Goal: Task Accomplishment & Management: Use online tool/utility

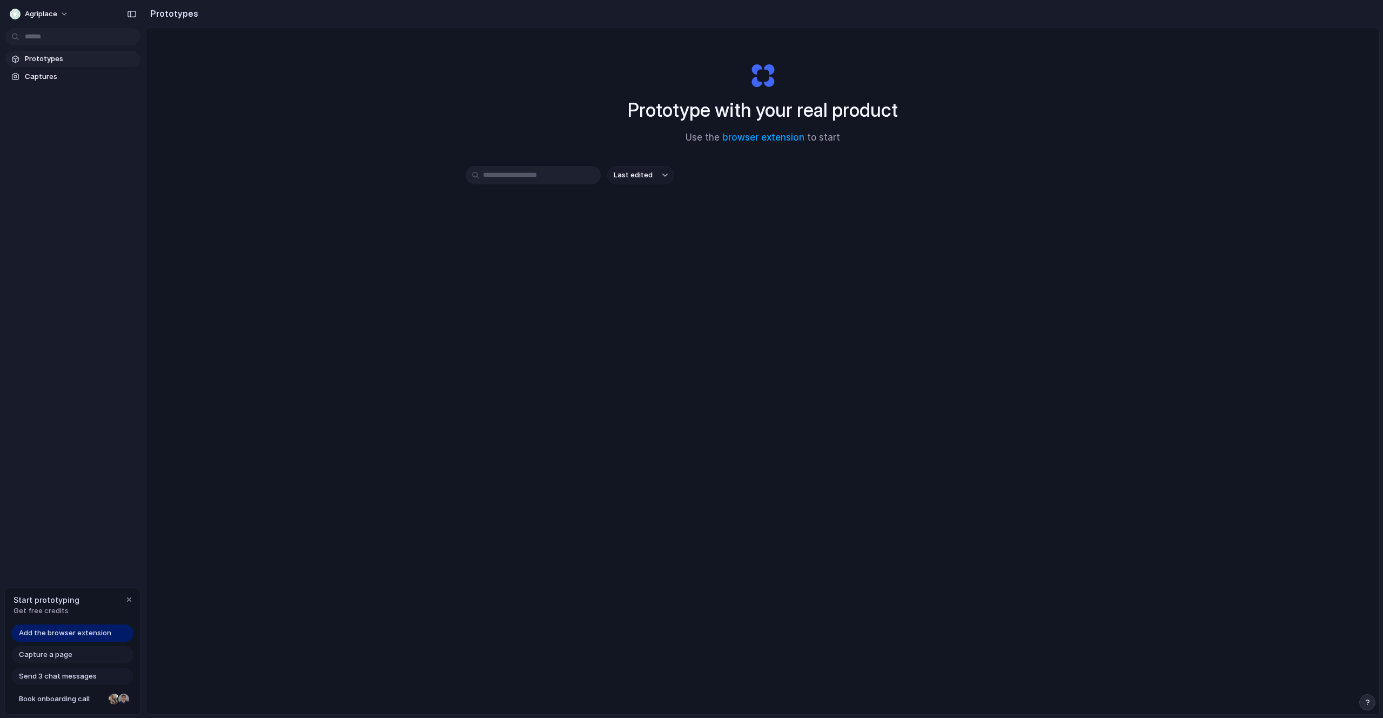
click at [57, 57] on span "Prototypes" at bounding box center [80, 58] width 111 height 11
click at [58, 10] on button "Agriplace" at bounding box center [39, 13] width 69 height 17
click at [48, 164] on div "Settings Invite members Change theme Sign out" at bounding box center [691, 359] width 1383 height 718
click at [768, 140] on link "browser extension" at bounding box center [763, 137] width 82 height 11
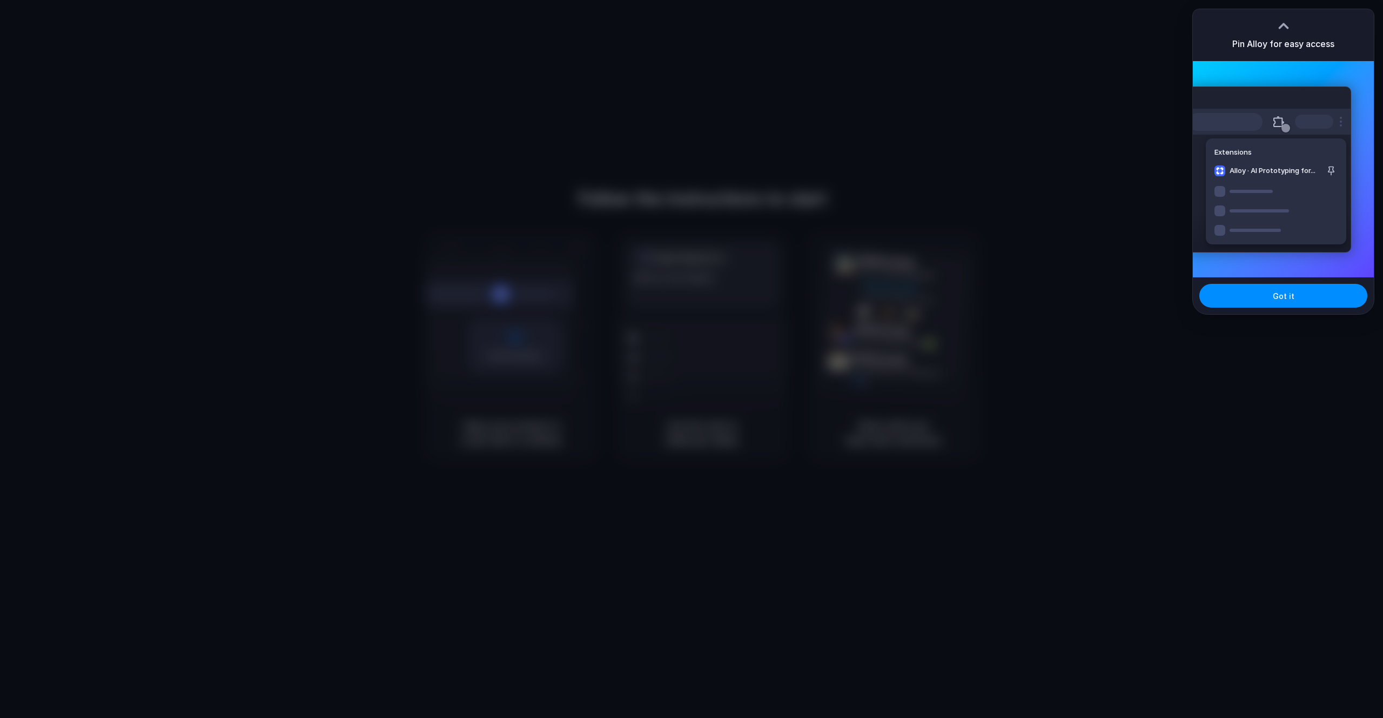
click at [1108, 224] on div at bounding box center [691, 359] width 1383 height 718
click at [1240, 303] on button "Got it" at bounding box center [1284, 296] width 168 height 24
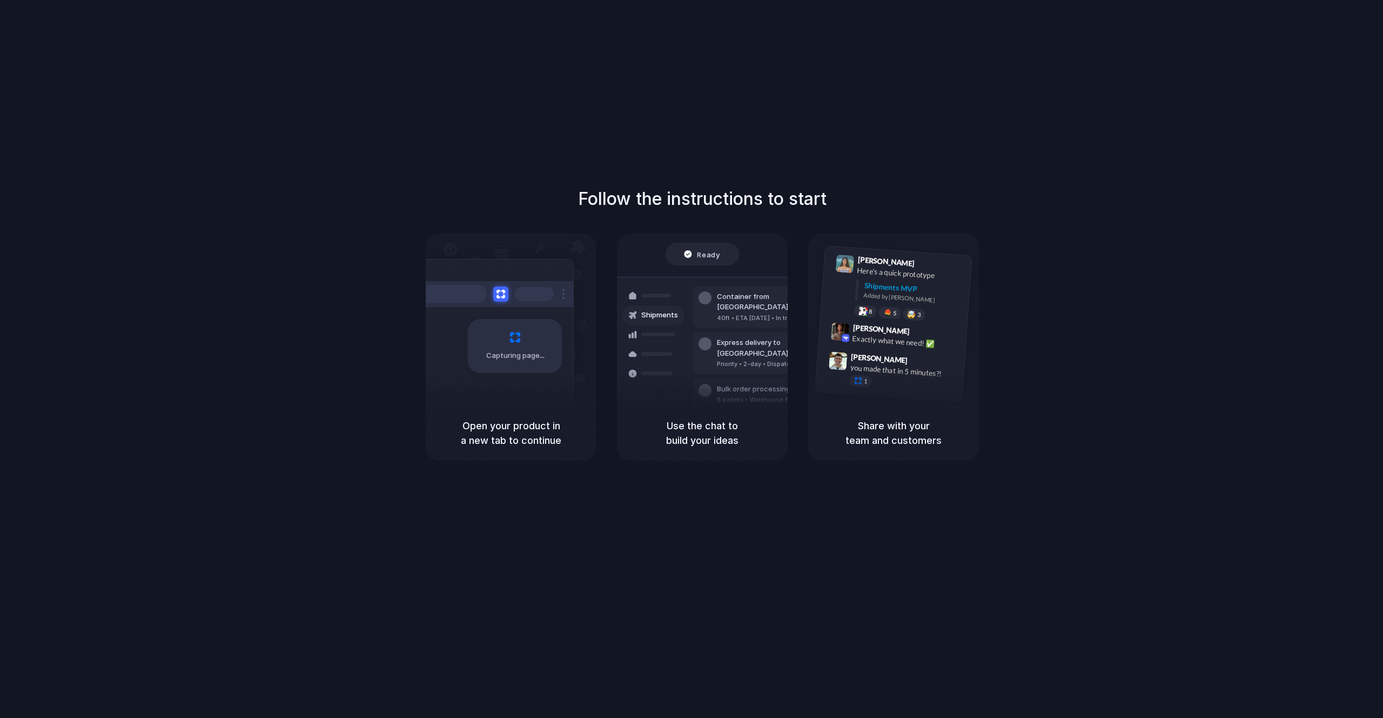
click at [188, 64] on div "Follow the instructions to start Capturing page Open your product in a new tab …" at bounding box center [702, 369] width 1405 height 739
